Goal: Information Seeking & Learning: Learn about a topic

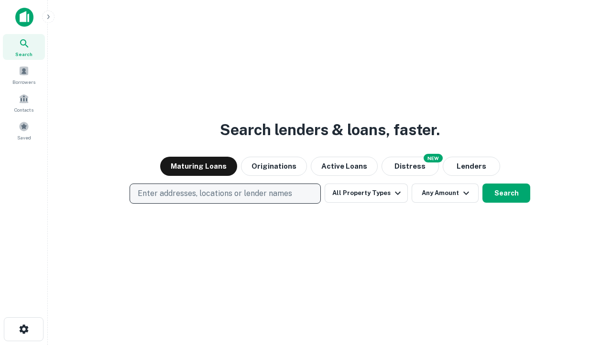
click at [225, 193] on p "Enter addresses, locations or lender names" at bounding box center [215, 193] width 155 height 11
type input "**********"
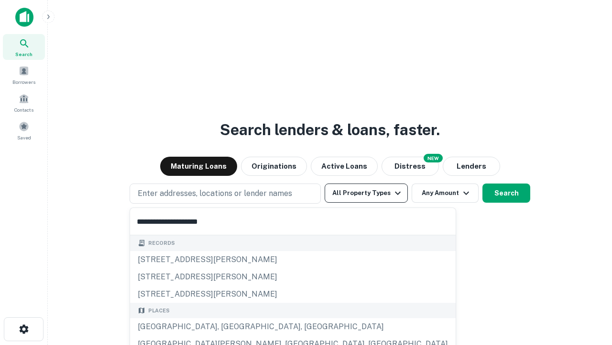
click at [229, 326] on div "[GEOGRAPHIC_DATA], [GEOGRAPHIC_DATA], [GEOGRAPHIC_DATA]" at bounding box center [293, 326] width 326 height 17
click at [367, 193] on button "All Property Types" at bounding box center [366, 192] width 83 height 19
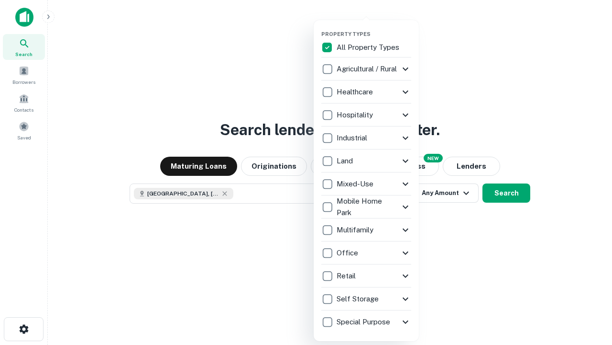
click at [374, 28] on button "button" at bounding box center [374, 28] width 105 height 0
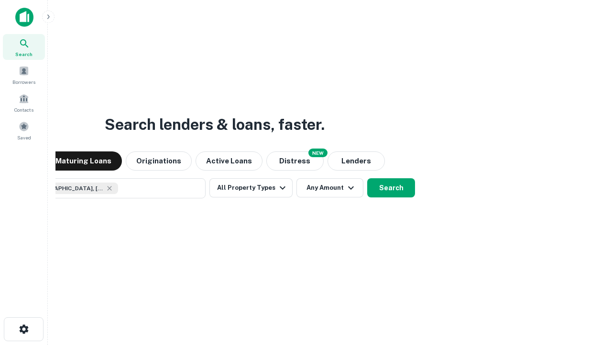
scroll to position [15, 0]
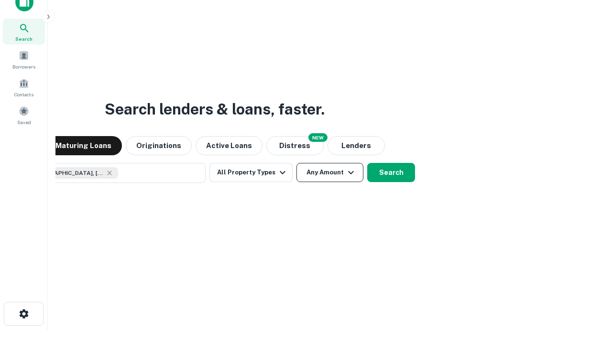
click at [297, 163] on button "Any Amount" at bounding box center [330, 172] width 67 height 19
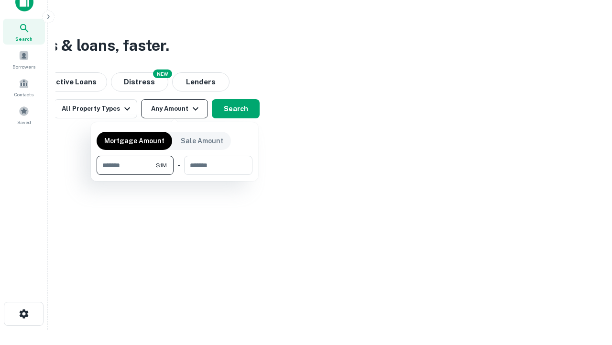
type input "*******"
click at [175, 175] on button "button" at bounding box center [175, 175] width 156 height 0
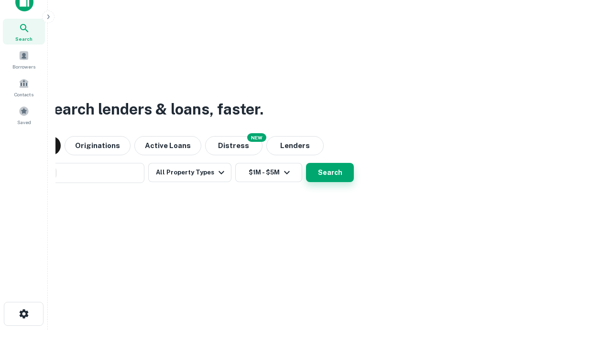
click at [306, 163] on button "Search" at bounding box center [330, 172] width 48 height 19
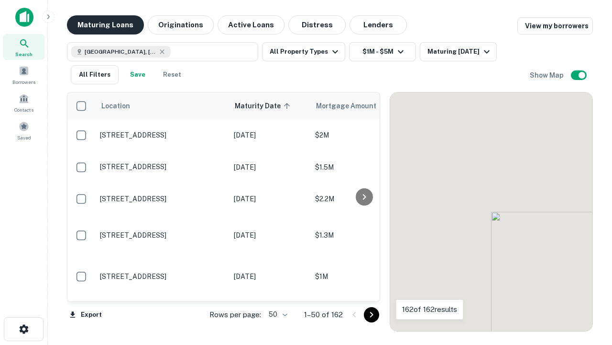
click at [105, 25] on button "Maturing Loans" at bounding box center [105, 24] width 77 height 19
